Goal: Find specific page/section: Find specific page/section

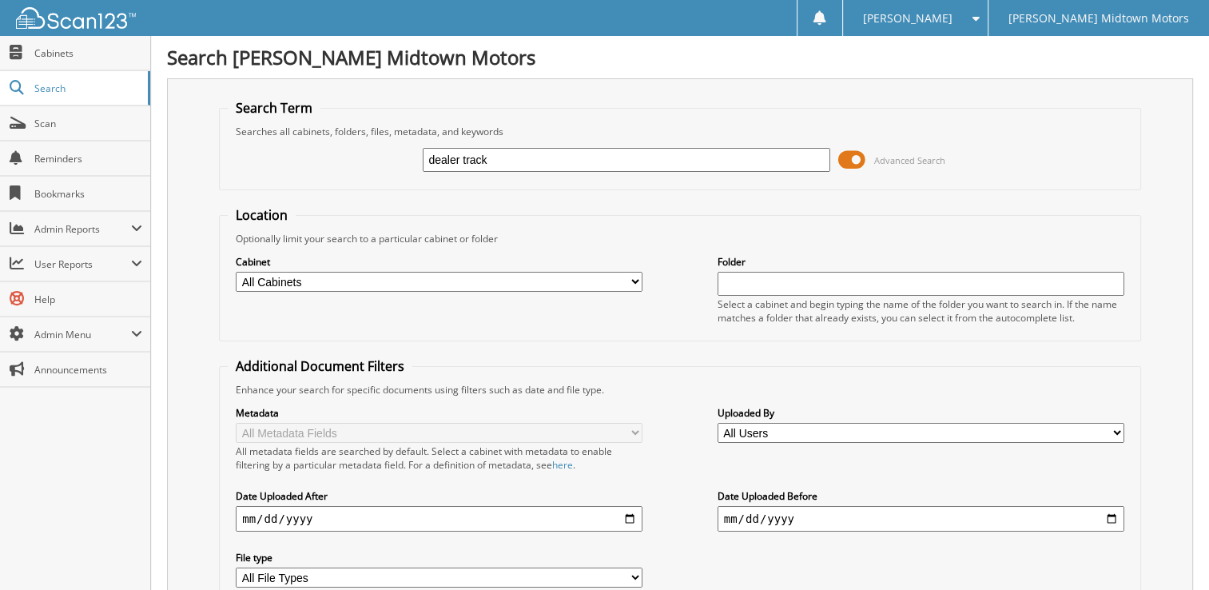
type input "dealer track"
click at [636, 280] on select "All Cabinets 1945 MARKET LLC 2018 PAYABLES 2019 PAYABLES 2020 DEPOSIT/CREDIT CA…" at bounding box center [439, 282] width 407 height 20
select select "50434"
click at [236, 272] on select "All Cabinets 1945 MARKET LLC 2018 PAYABLES 2019 PAYABLES 2020 DEPOSIT/CREDIT CA…" at bounding box center [439, 282] width 407 height 20
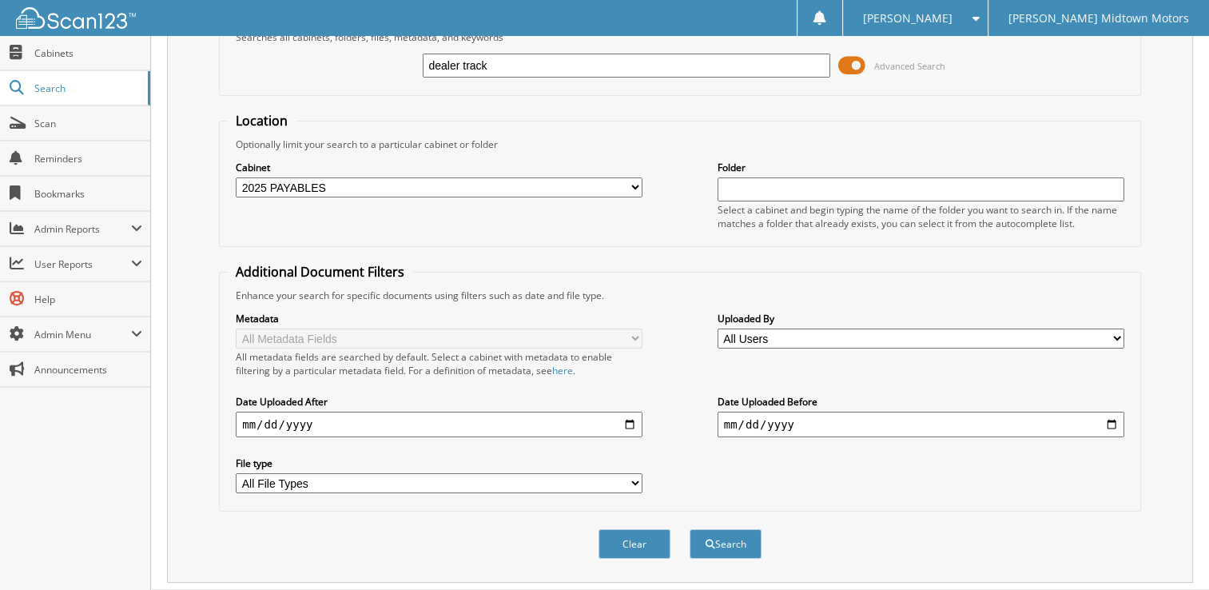
scroll to position [121, 0]
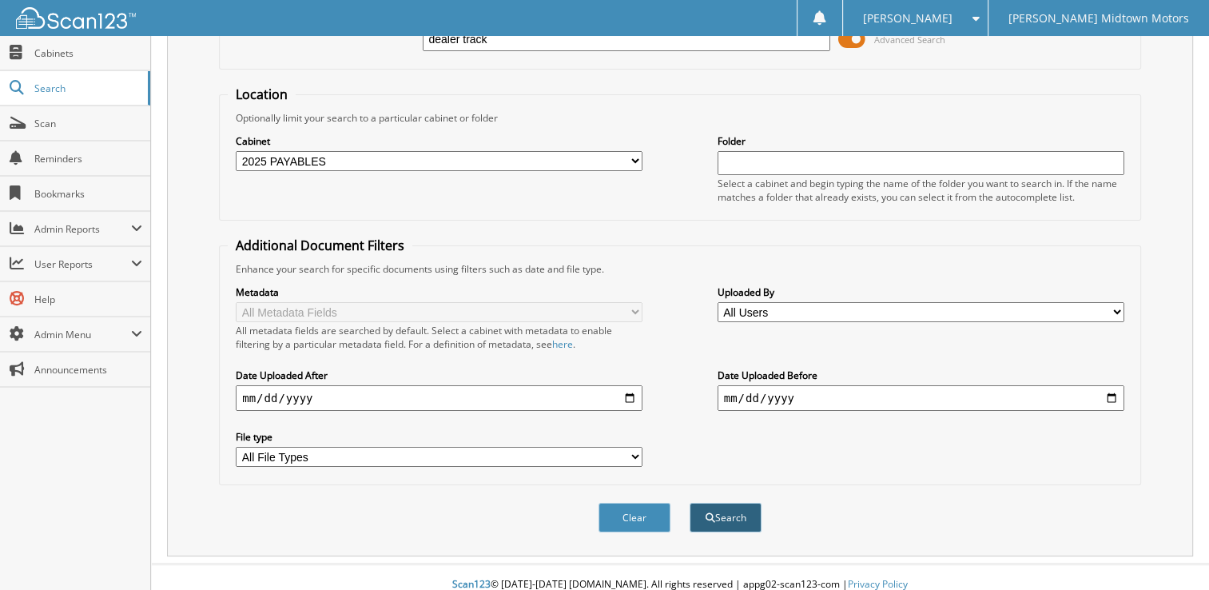
click at [731, 503] on button "Search" at bounding box center [726, 518] width 72 height 30
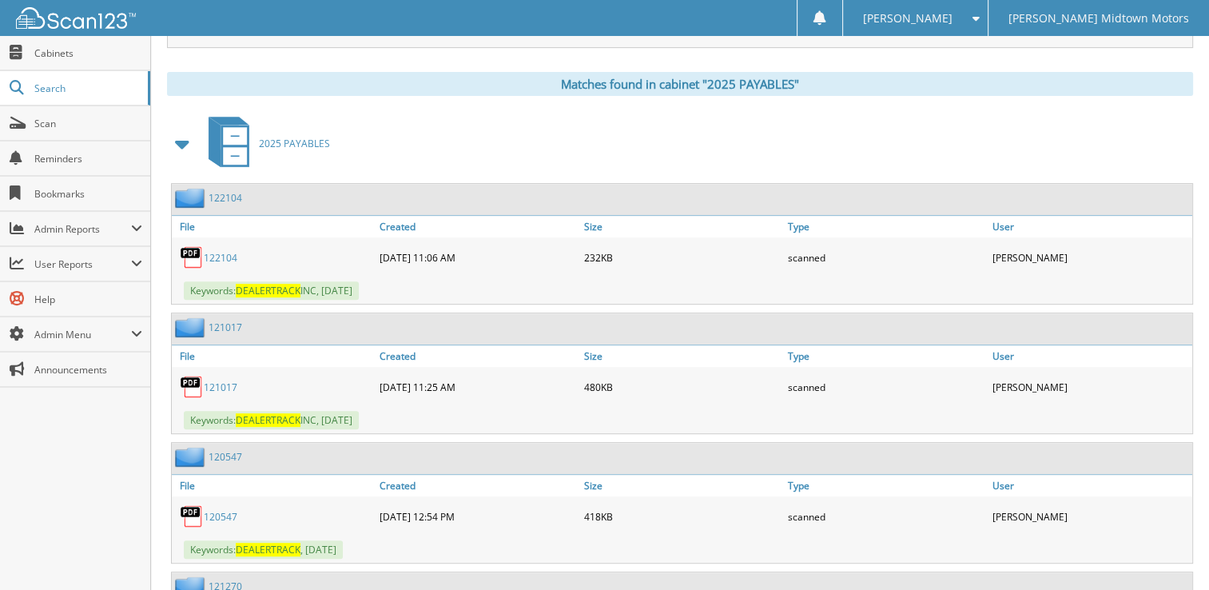
scroll to position [639, 0]
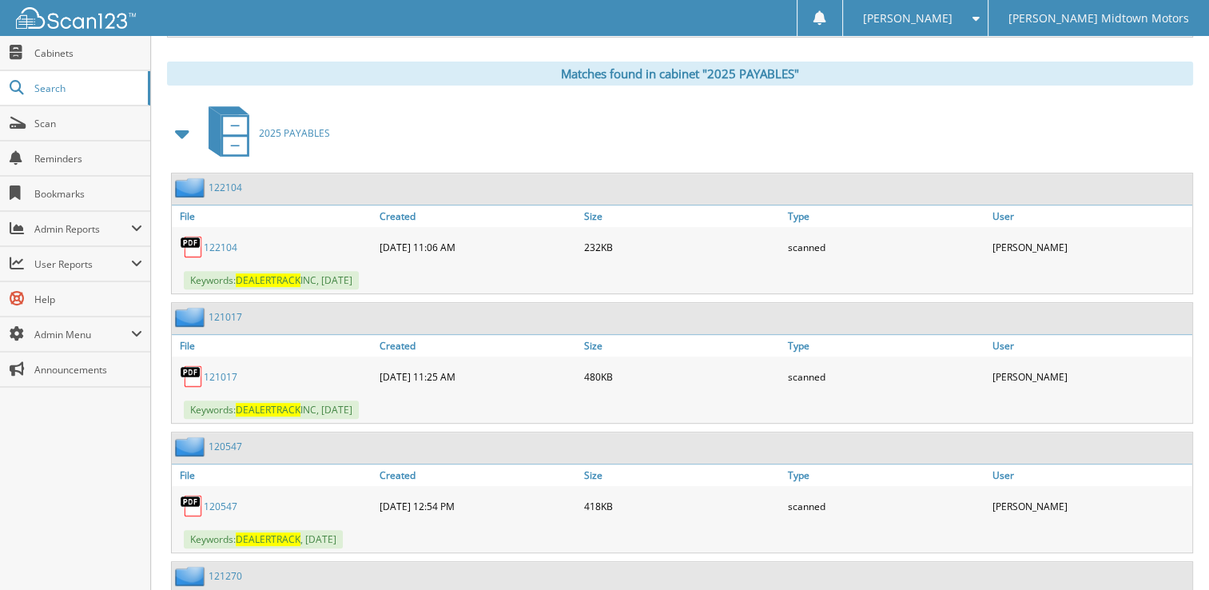
click at [221, 241] on link "122104" at bounding box center [221, 248] width 34 height 14
